Goal: Complete application form: Complete application form

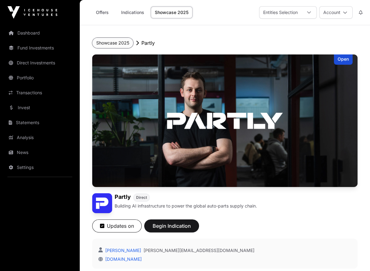
click at [103, 42] on button "Showcase 2025" at bounding box center [112, 43] width 41 height 11
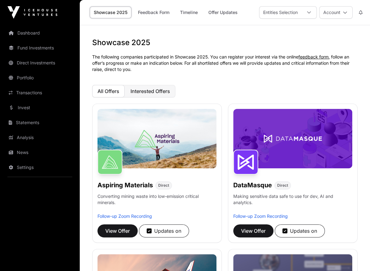
click at [147, 92] on span "Interested Offers" at bounding box center [150, 91] width 40 height 6
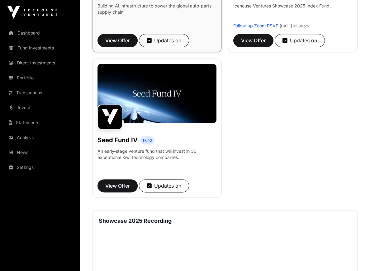
scroll to position [482, 0]
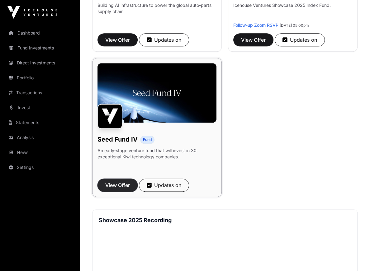
click at [107, 186] on span "View Offer" at bounding box center [117, 184] width 25 height 7
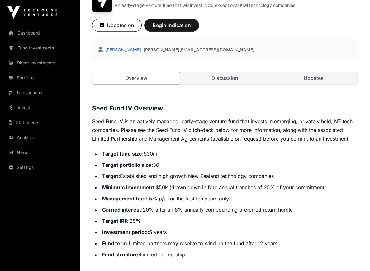
scroll to position [199, 0]
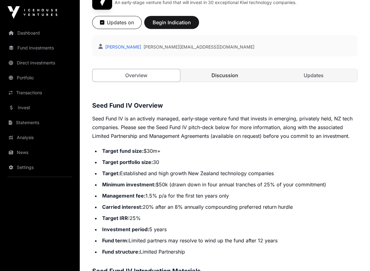
click at [228, 78] on link "Discussion" at bounding box center [224, 75] width 87 height 12
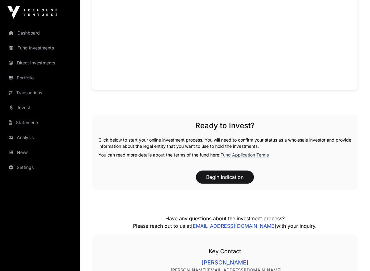
scroll to position [471, 0]
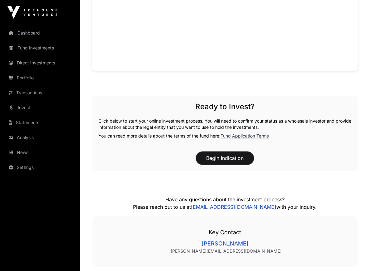
click at [217, 156] on button "Begin Indication" at bounding box center [225, 157] width 58 height 13
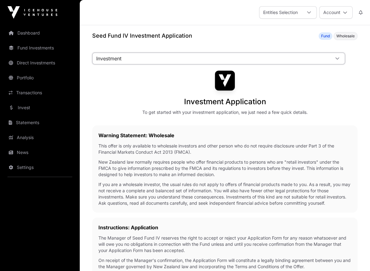
click at [267, 58] on span "Investment" at bounding box center [210, 58] width 237 height 11
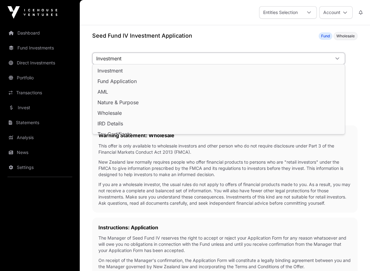
click at [267, 58] on span "Investment" at bounding box center [210, 58] width 237 height 11
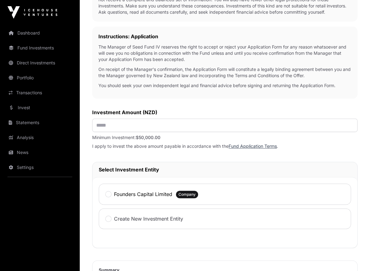
scroll to position [193, 0]
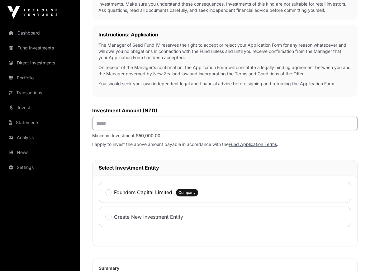
click at [137, 119] on input "text" at bounding box center [224, 123] width 265 height 13
type input "*******"
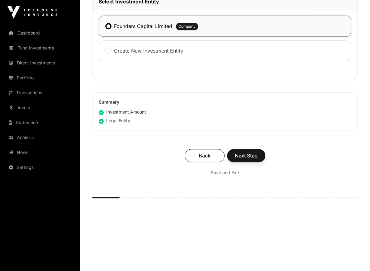
scroll to position [359, 0]
click at [263, 151] on button "Next Step" at bounding box center [246, 155] width 38 height 13
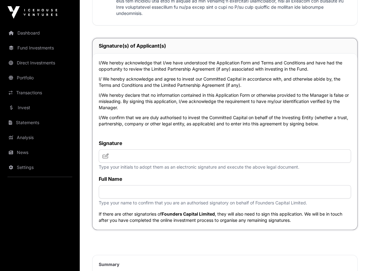
scroll to position [1691, 0]
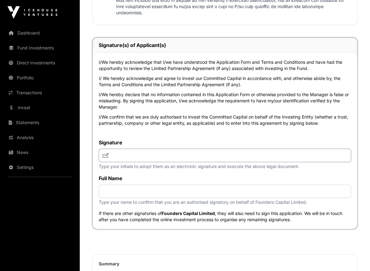
click at [130, 158] on input "text" at bounding box center [225, 155] width 252 height 13
type input "***"
click at [120, 193] on input "text" at bounding box center [225, 190] width 252 height 13
type input "**********"
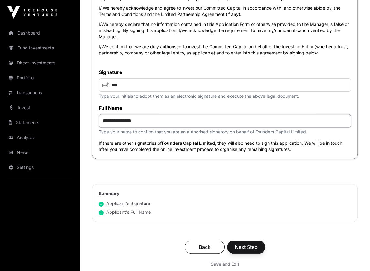
scroll to position [1782, 0]
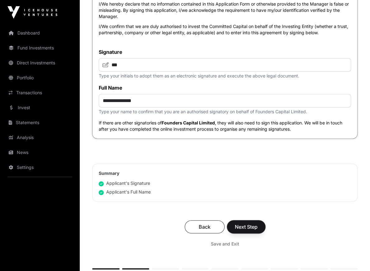
click at [244, 228] on span "Next Step" at bounding box center [246, 226] width 23 height 7
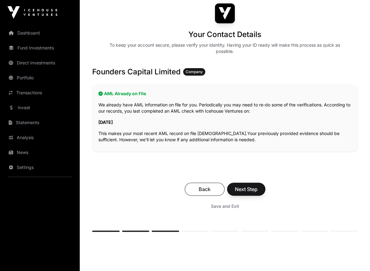
scroll to position [68, 0]
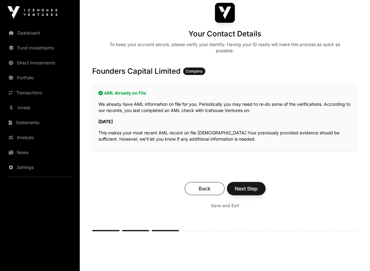
click at [253, 189] on span "Next Step" at bounding box center [246, 188] width 23 height 7
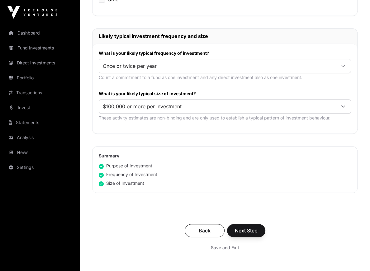
scroll to position [313, 0]
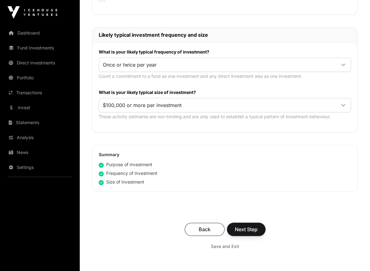
click at [243, 226] on span "Next Step" at bounding box center [246, 229] width 23 height 7
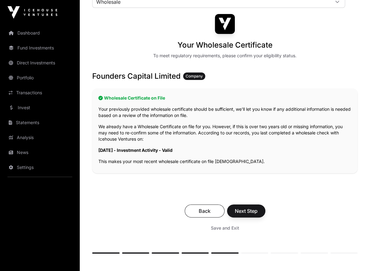
scroll to position [61, 0]
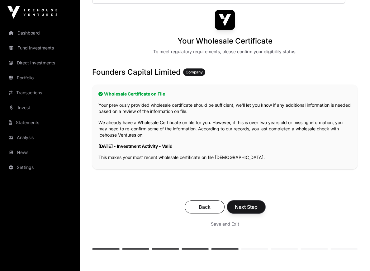
click at [246, 208] on span "Next Step" at bounding box center [246, 206] width 23 height 7
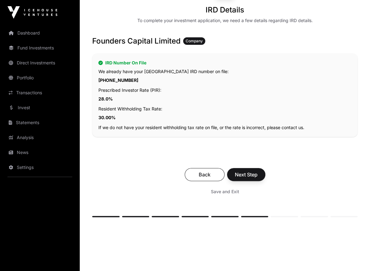
scroll to position [92, 0]
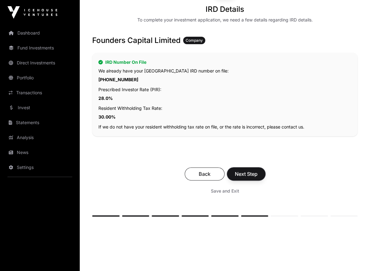
click at [246, 175] on span "Next Step" at bounding box center [246, 173] width 23 height 7
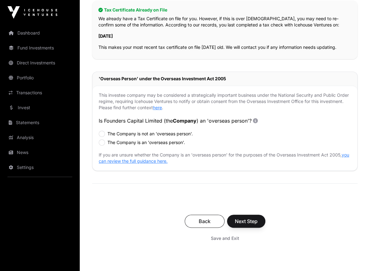
scroll to position [145, 0]
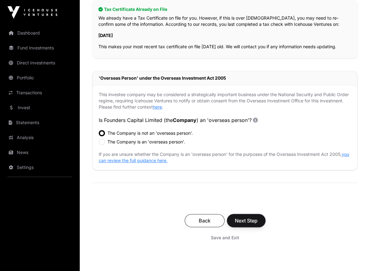
click at [230, 221] on button "Next Step" at bounding box center [246, 220] width 38 height 13
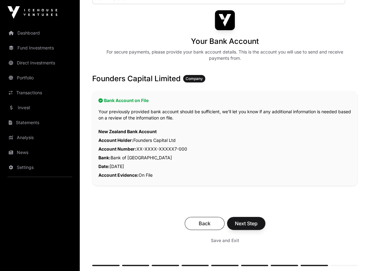
scroll to position [89, 0]
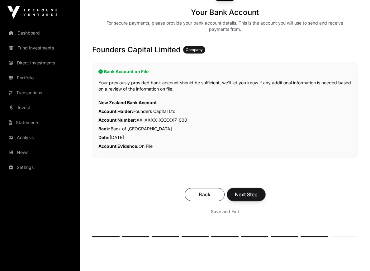
click at [247, 191] on span "Next Step" at bounding box center [246, 194] width 23 height 7
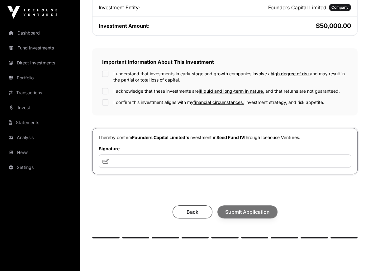
scroll to position [176, 0]
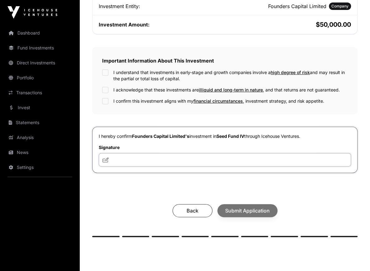
click at [153, 161] on input "text" at bounding box center [225, 159] width 252 height 13
click at [104, 158] on icon at bounding box center [105, 159] width 6 height 5
click at [118, 161] on input "text" at bounding box center [225, 159] width 252 height 13
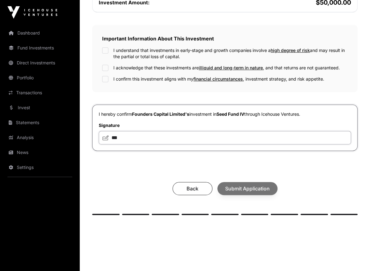
scroll to position [199, 0]
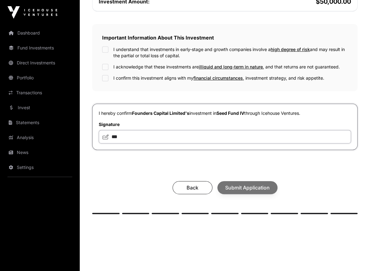
type input "***"
click at [103, 136] on icon at bounding box center [105, 136] width 6 height 5
click at [117, 136] on input "***" at bounding box center [225, 136] width 252 height 13
click at [129, 135] on input "***" at bounding box center [225, 136] width 252 height 13
click at [240, 186] on div "Back Submit Application" at bounding box center [224, 187] width 253 height 13
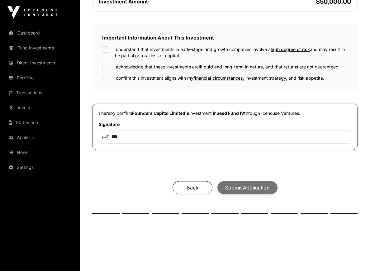
click at [239, 186] on div "Back Submit Application" at bounding box center [224, 187] width 253 height 13
click at [121, 149] on div "Your investment summary Take a moment to check your investment documents and co…" at bounding box center [224, 43] width 265 height 342
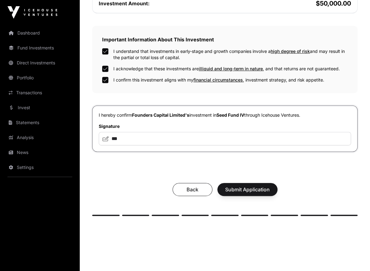
scroll to position [198, 0]
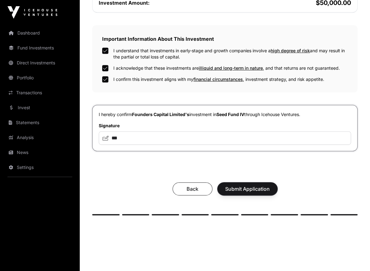
click at [255, 188] on span "Submit Application" at bounding box center [247, 188] width 44 height 7
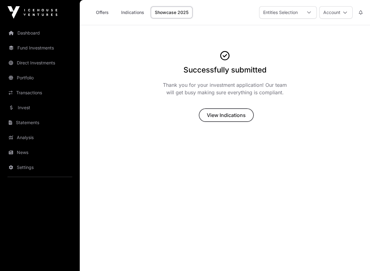
click at [228, 112] on span "View Indications" at bounding box center [226, 114] width 39 height 7
